Goal: Task Accomplishment & Management: Manage account settings

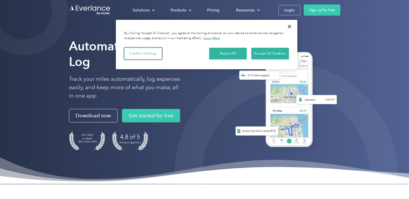
click at [155, 53] on button "Cookies Settings" at bounding box center [143, 54] width 38 height 12
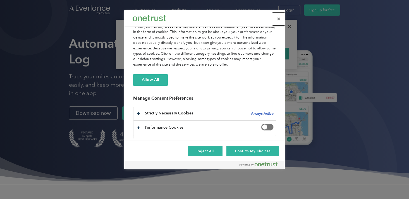
scroll to position [41, 0]
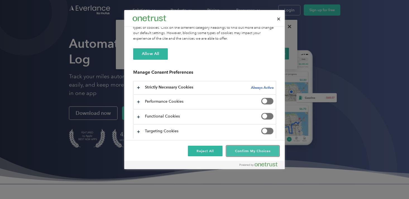
click at [241, 151] on button "Confirm My Choices" at bounding box center [252, 151] width 53 height 11
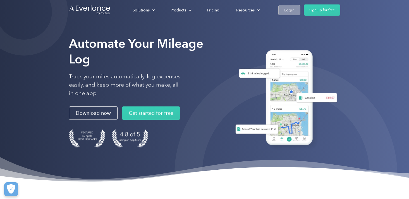
click at [291, 10] on div "Login" at bounding box center [289, 10] width 10 height 7
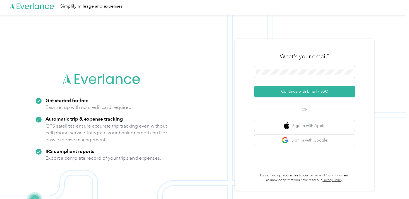
scroll to position [3, 0]
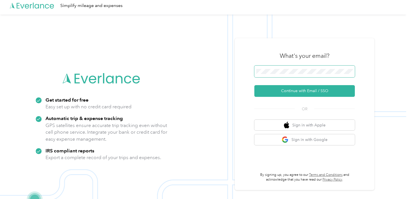
click at [279, 69] on span at bounding box center [304, 72] width 101 height 12
click at [297, 75] on span at bounding box center [304, 72] width 101 height 12
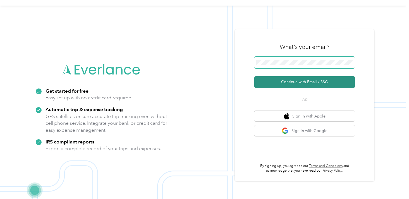
scroll to position [18, 0]
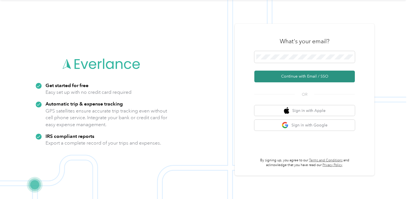
click at [310, 76] on button "Continue with Email / SSO" at bounding box center [304, 77] width 101 height 12
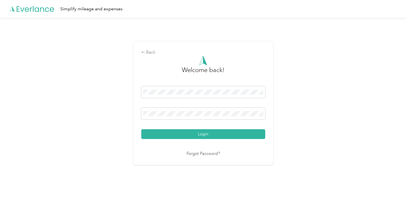
click at [201, 155] on link "Forgot Password?" at bounding box center [204, 154] width 34 height 6
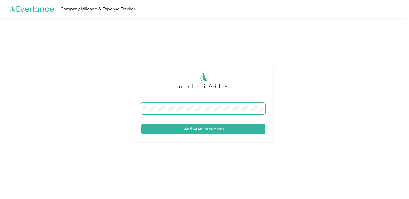
click at [162, 114] on span at bounding box center [203, 109] width 124 height 12
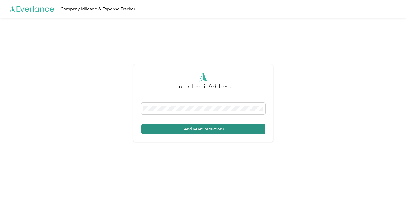
click at [191, 129] on button "Send Reset Instructions" at bounding box center [203, 129] width 124 height 10
